Goal: Task Accomplishment & Management: Use online tool/utility

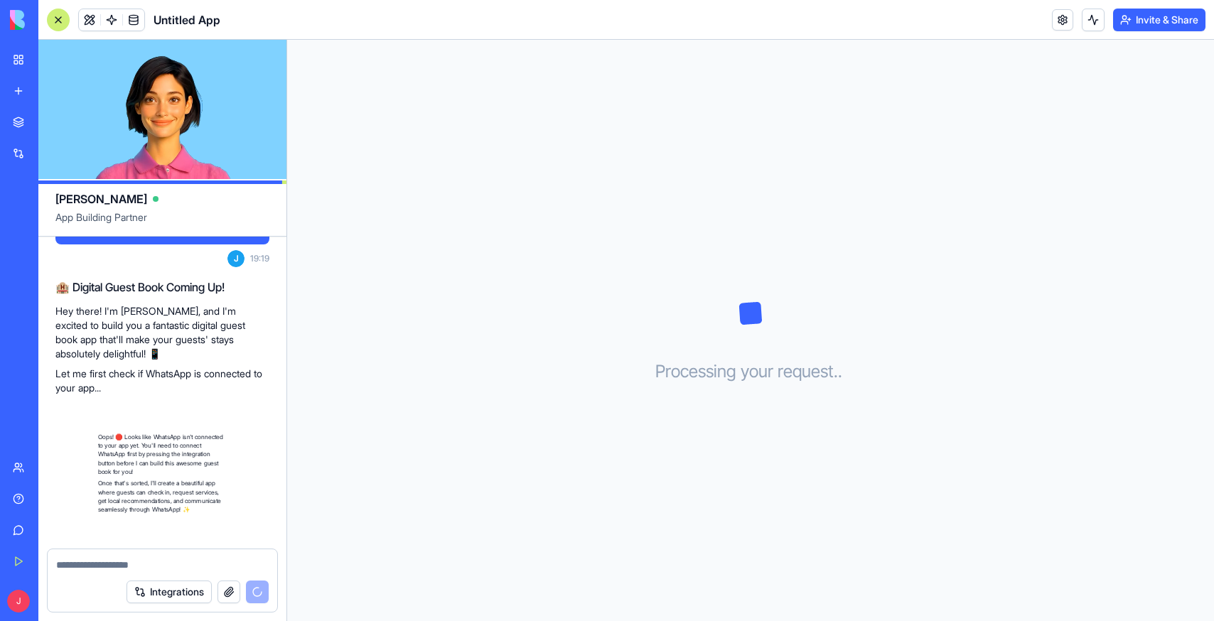
scroll to position [214, 0]
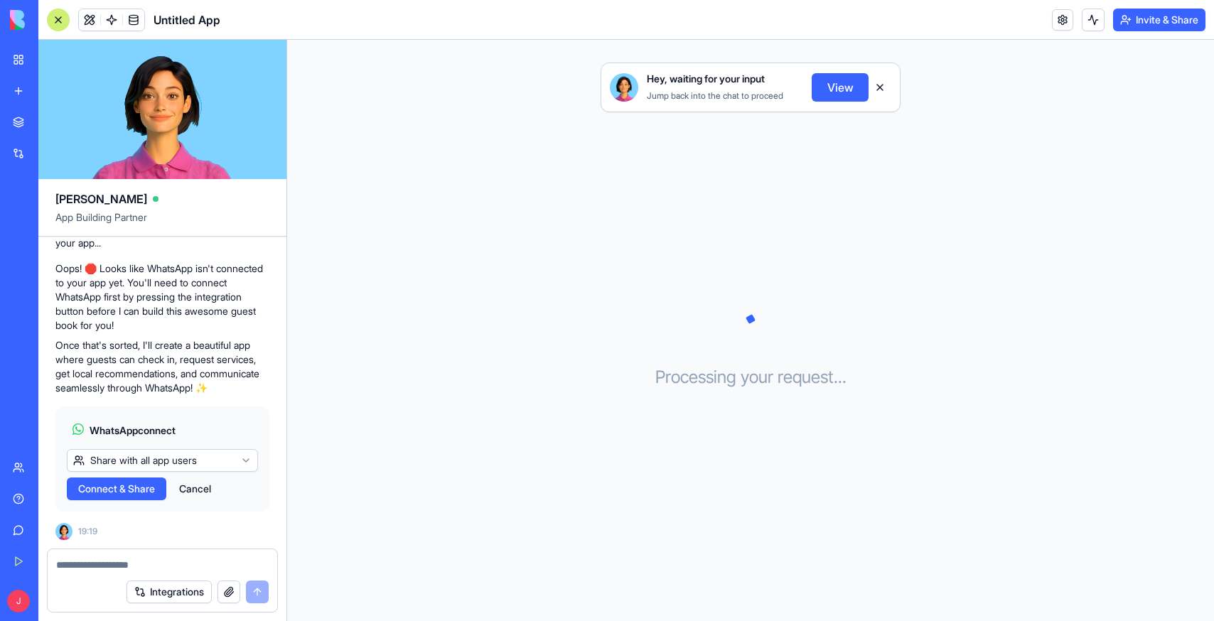
click at [235, 466] on html "BETA My Workspace New app Marketplace Integrations Recent Untitled App AI Logo …" at bounding box center [607, 310] width 1214 height 621
click at [237, 446] on html "BETA My Workspace New app Marketplace Integrations Recent Untitled App AI Logo …" at bounding box center [607, 310] width 1214 height 621
click at [155, 492] on span "Connect & Share" at bounding box center [116, 489] width 77 height 14
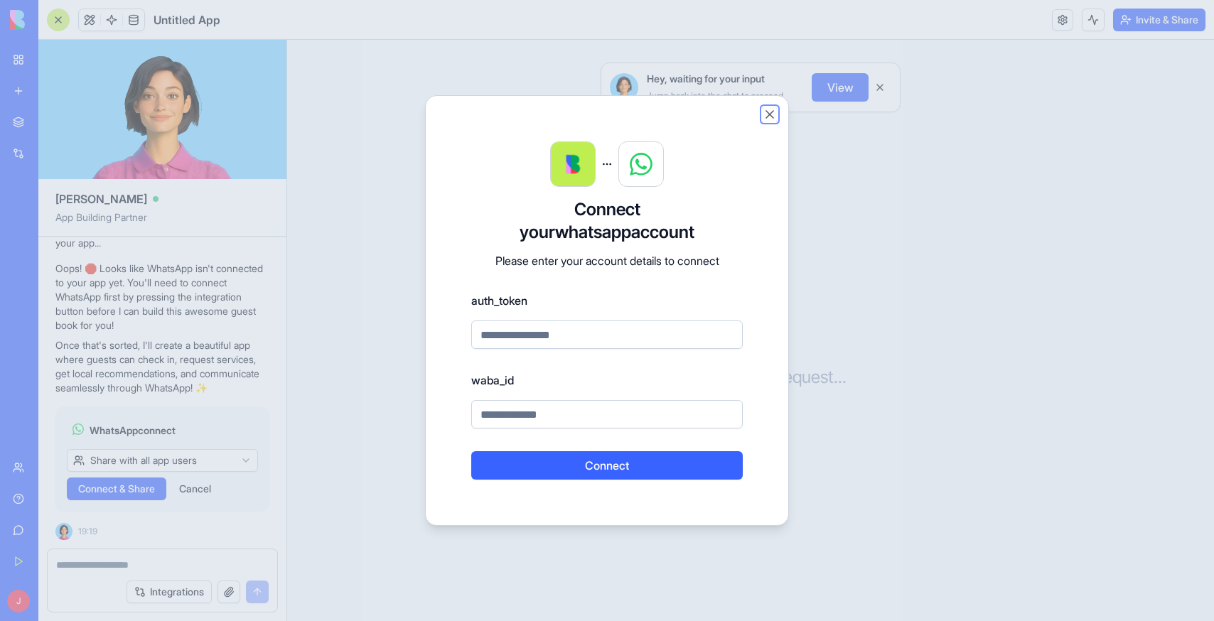
click at [769, 116] on button "Close" at bounding box center [769, 114] width 14 height 14
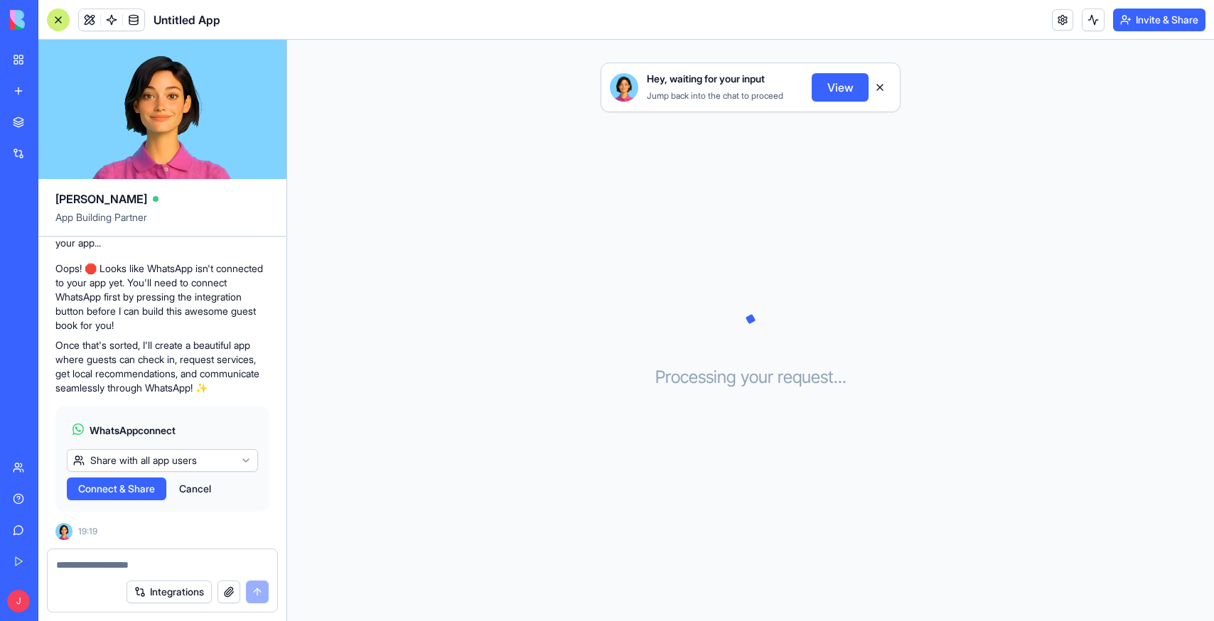
click at [211, 490] on button "Cancel" at bounding box center [195, 488] width 46 height 23
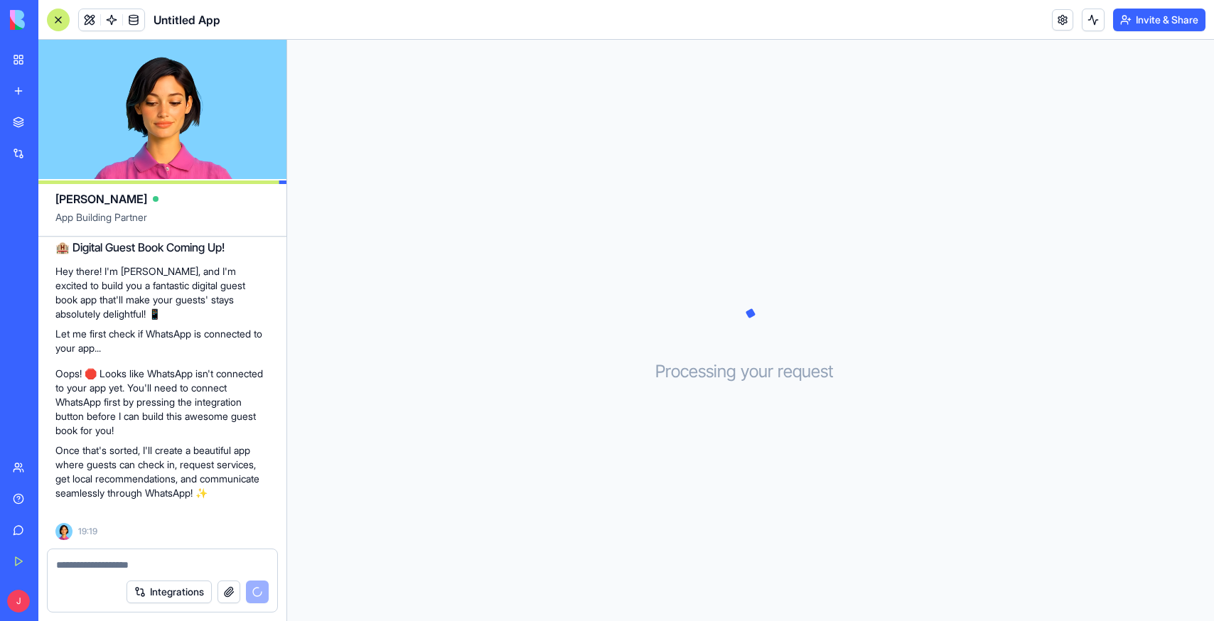
click at [178, 558] on textarea at bounding box center [162, 565] width 212 height 14
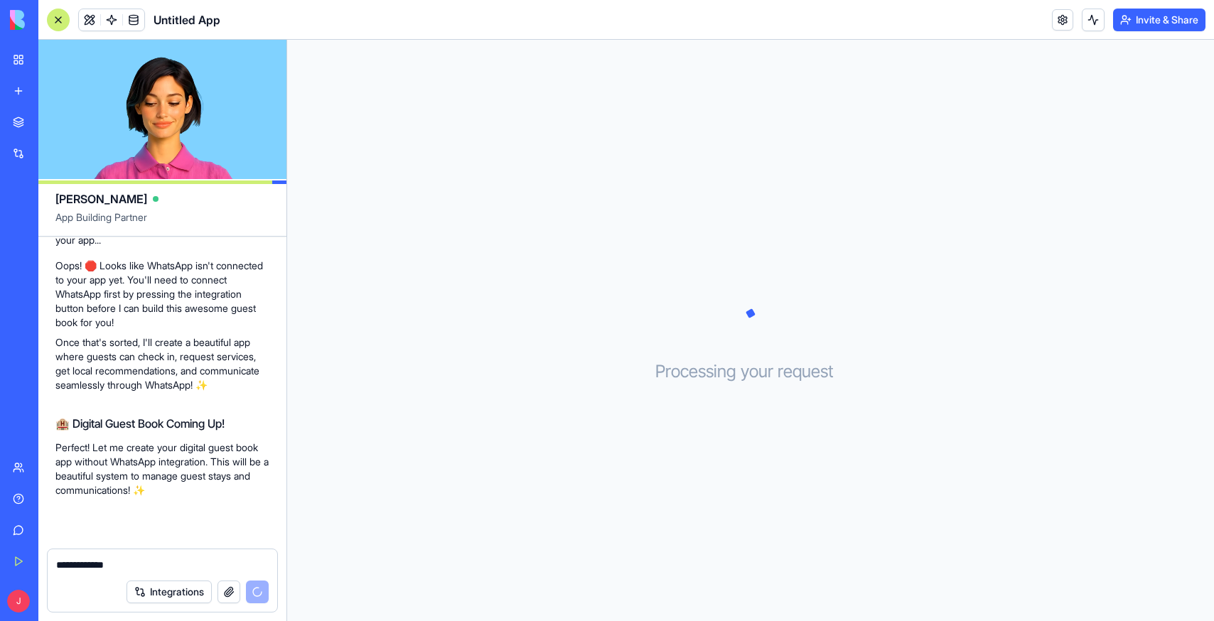
scroll to position [228, 0]
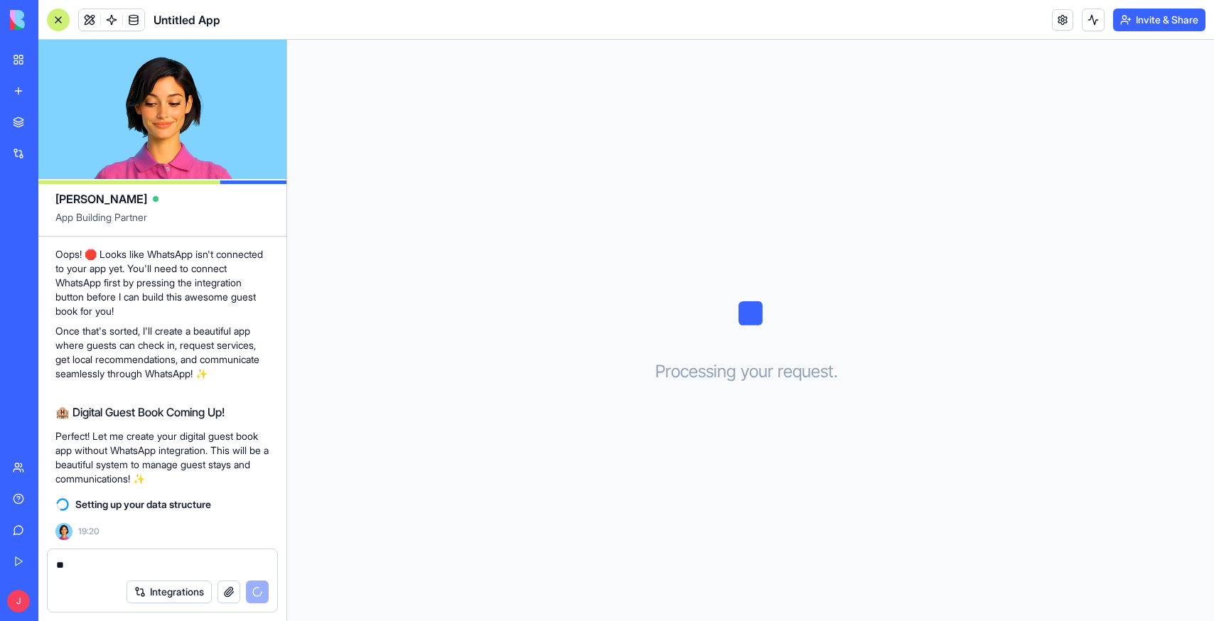
type textarea "*"
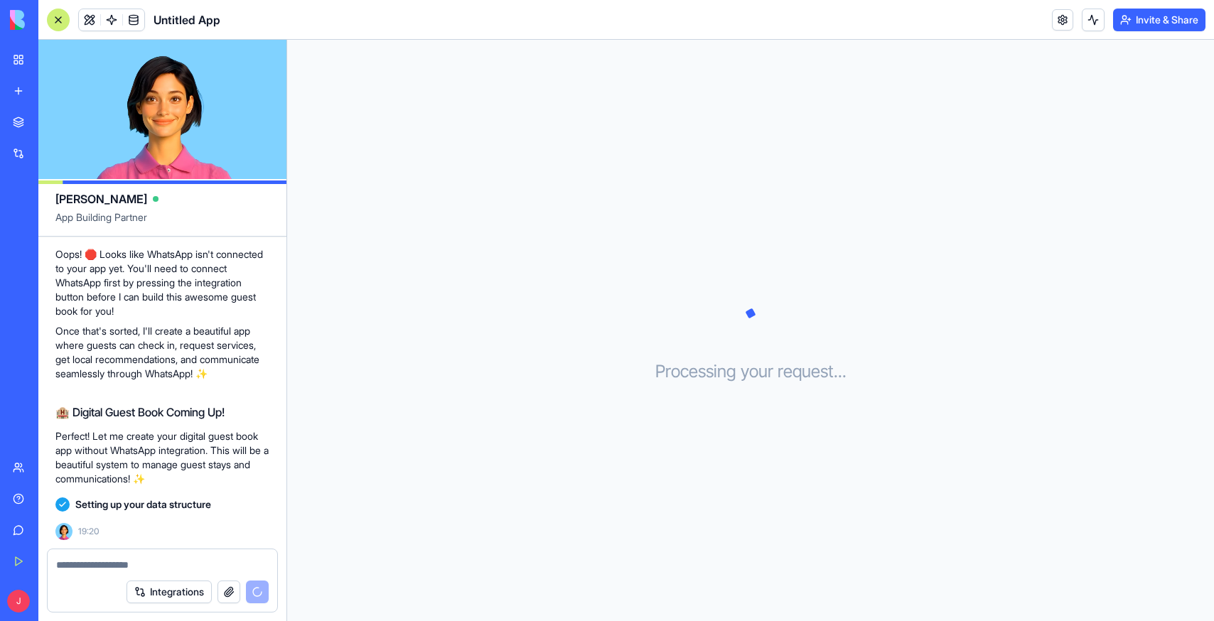
drag, startPoint x: 189, startPoint y: 126, endPoint x: 178, endPoint y: 126, distance: 11.4
click at [178, 126] on video at bounding box center [162, 109] width 248 height 139
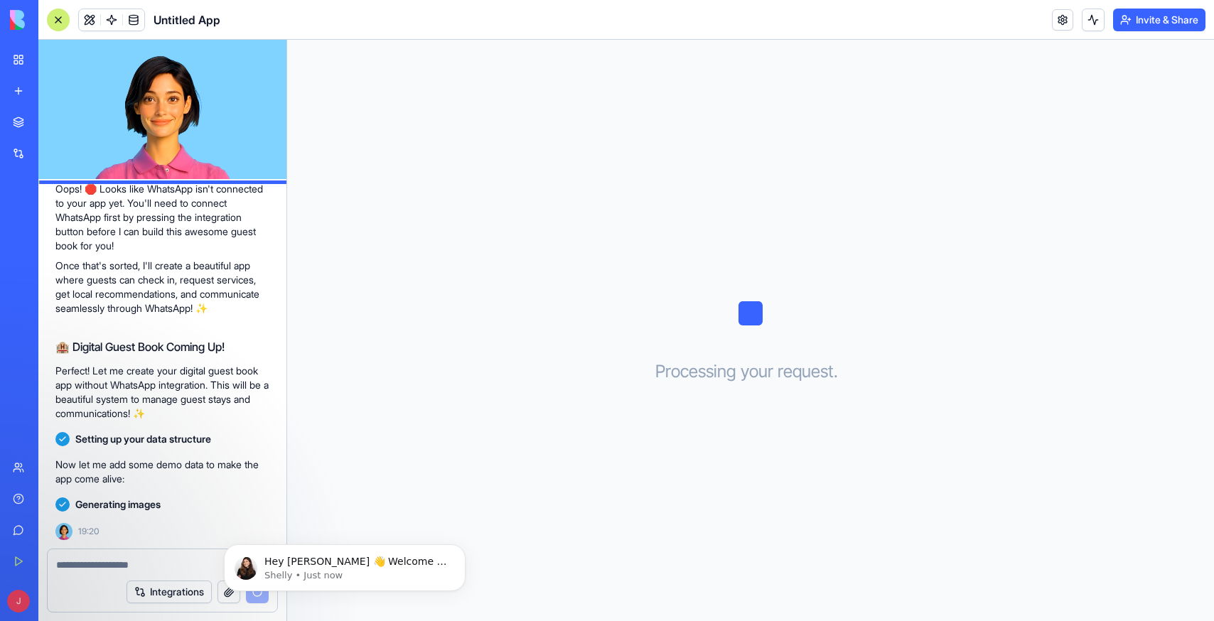
scroll to position [0, 0]
click at [465, 551] on button "Dismiss notification" at bounding box center [461, 548] width 18 height 18
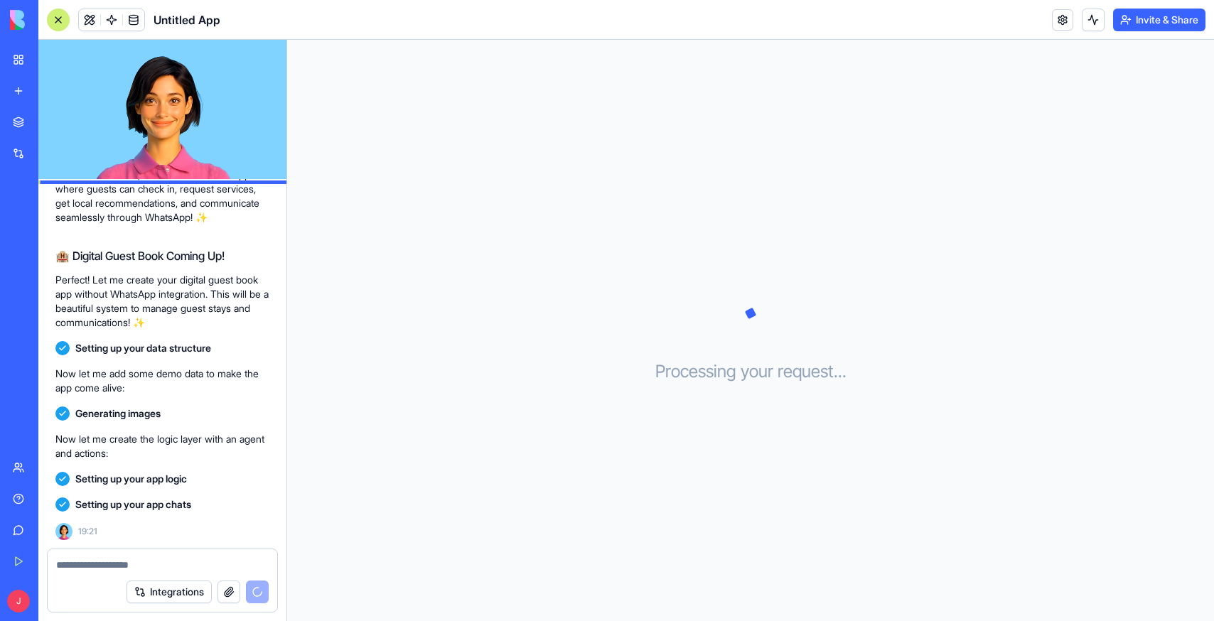
scroll to position [367, 0]
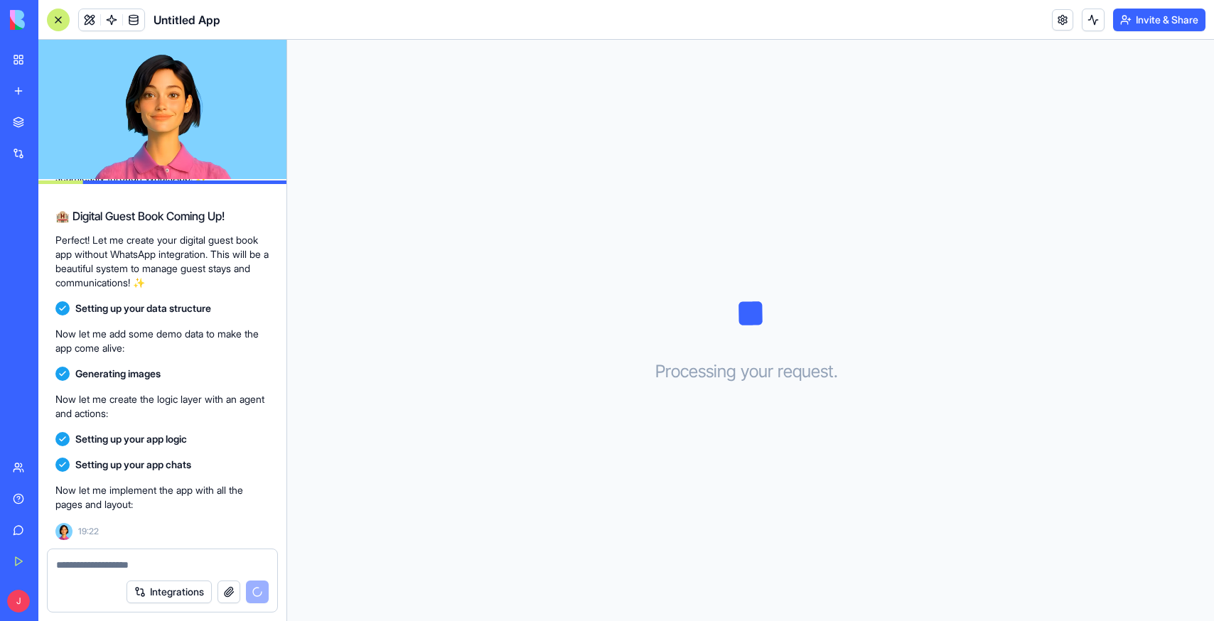
click at [514, 394] on div "Processing your request . . ." at bounding box center [750, 330] width 927 height 581
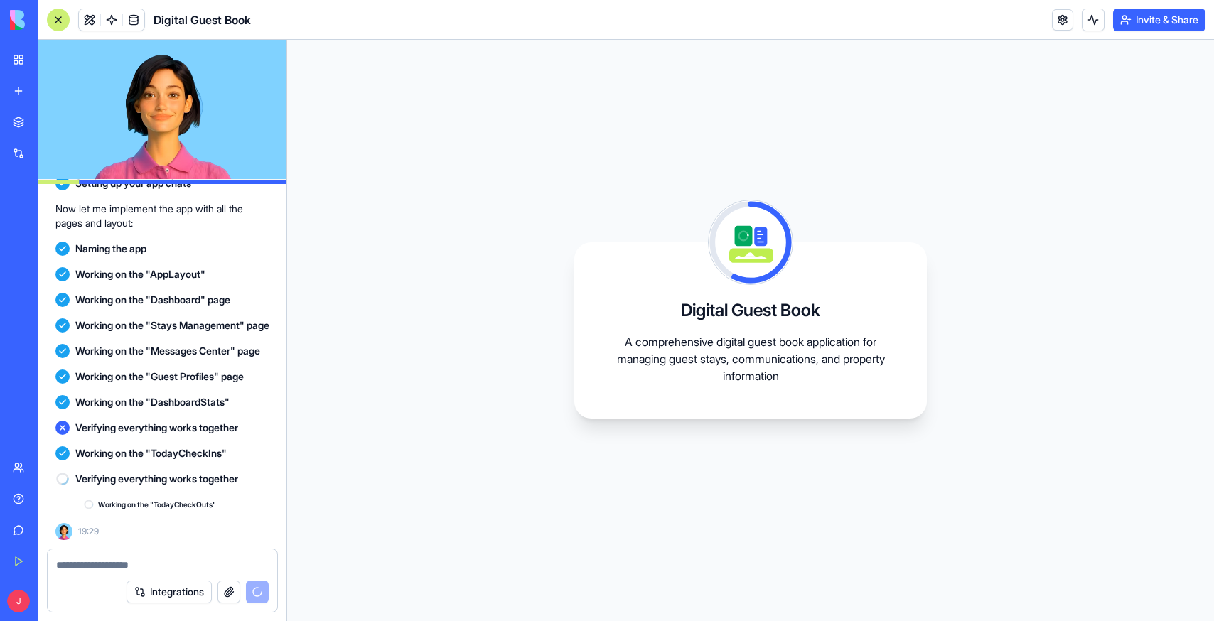
scroll to position [676, 0]
drag, startPoint x: 184, startPoint y: 101, endPoint x: 134, endPoint y: 105, distance: 49.9
click at [134, 105] on video at bounding box center [162, 109] width 248 height 139
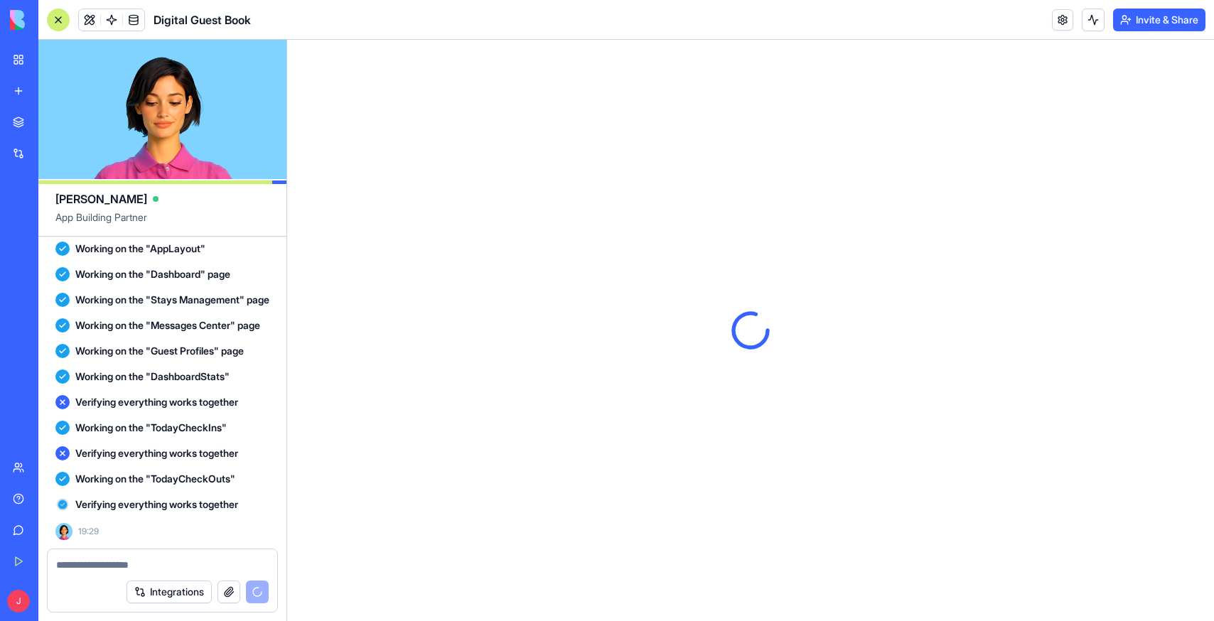
scroll to position [0, 0]
